Goal: Task Accomplishment & Management: Use online tool/utility

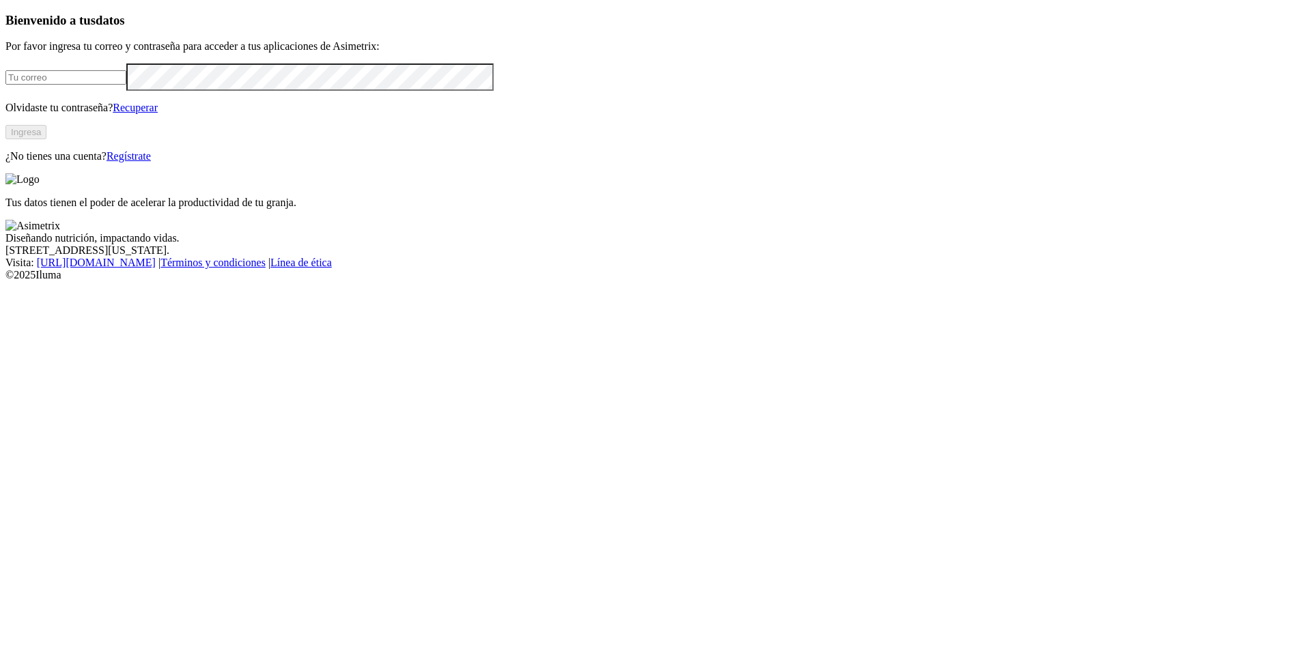
click at [126, 85] on input "email" at bounding box center [65, 77] width 121 height 14
type input "[PERSON_NAME][EMAIL_ADDRESS][PERSON_NAME][DOMAIN_NAME]"
click at [46, 139] on button "Ingresa" at bounding box center [25, 132] width 41 height 14
